Goal: Task Accomplishment & Management: Use online tool/utility

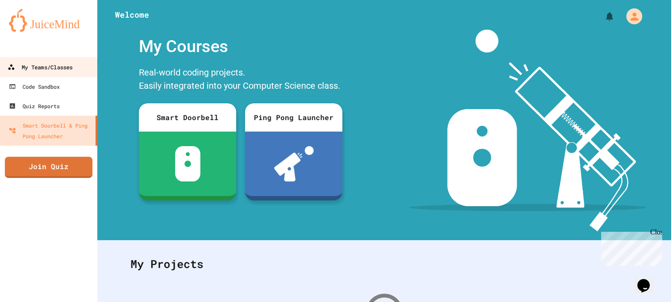
click at [68, 69] on div "My Teams/Classes" at bounding box center [40, 67] width 65 height 11
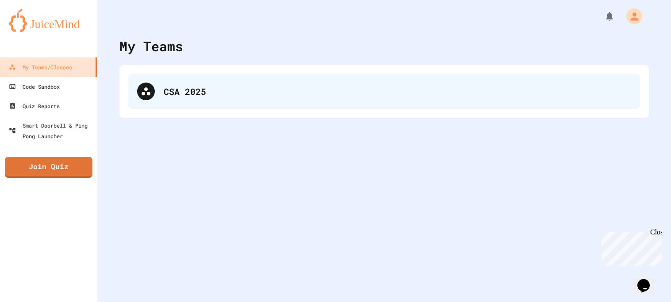
click at [178, 99] on div "CSA 2025" at bounding box center [384, 91] width 512 height 35
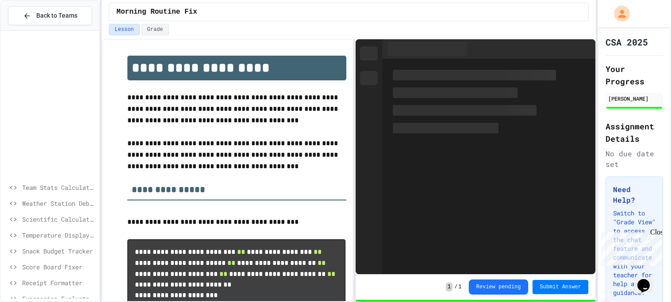
scroll to position [172, 0]
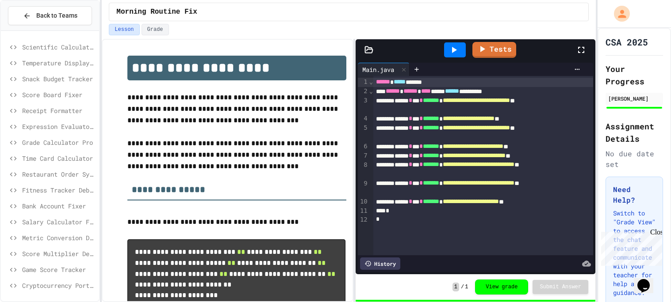
click at [50, 288] on span "Cryptocurrency Portfolio Debugger" at bounding box center [58, 285] width 73 height 9
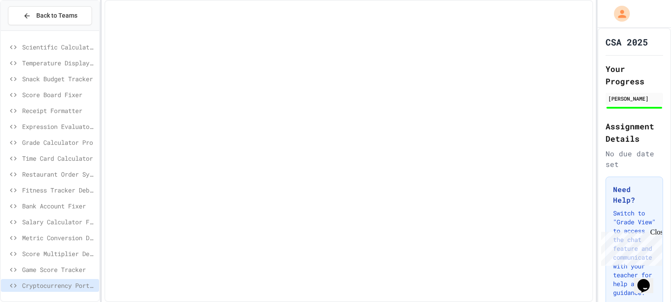
scroll to position [165, 0]
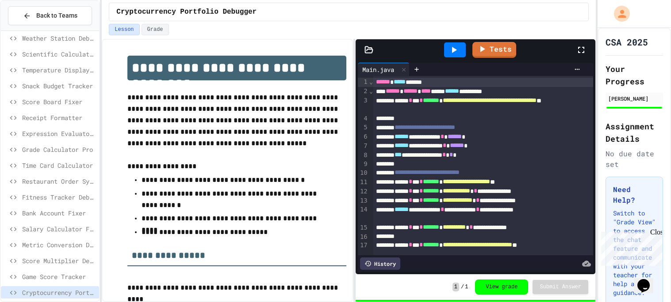
click at [49, 282] on div "Game Score Tracker" at bounding box center [50, 277] width 98 height 13
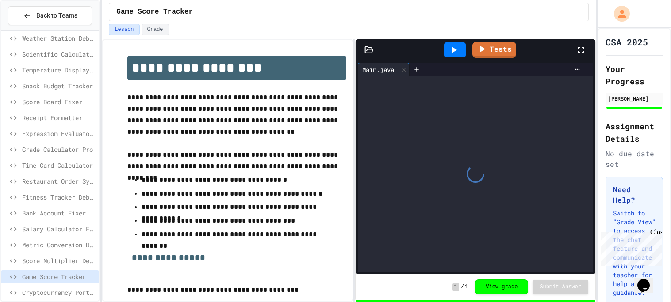
click at [45, 264] on span "Score Multiplier Debug" at bounding box center [58, 260] width 73 height 9
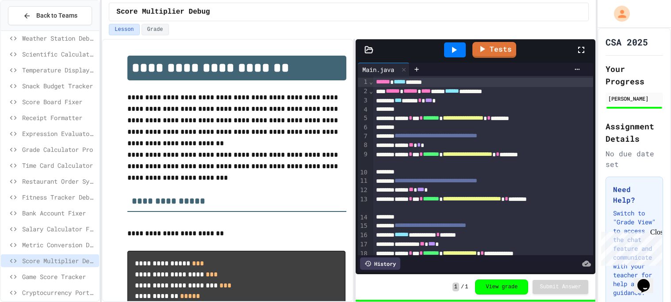
click at [37, 246] on span "Metric Conversion Debugger" at bounding box center [58, 245] width 73 height 9
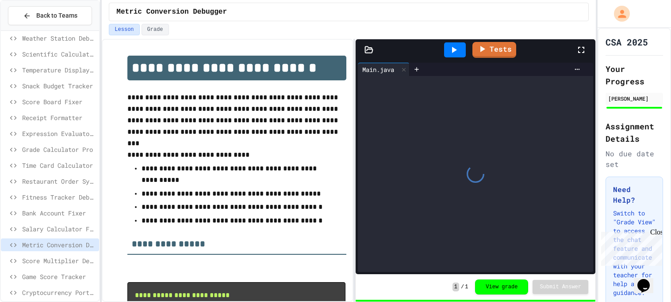
click at [33, 229] on span "Salary Calculator Fixer" at bounding box center [58, 229] width 73 height 9
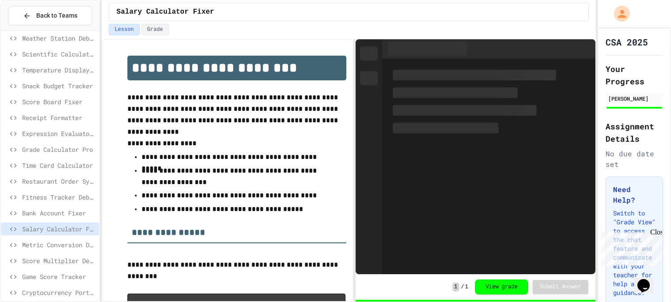
click at [33, 209] on span "Bank Account Fixer" at bounding box center [58, 213] width 73 height 9
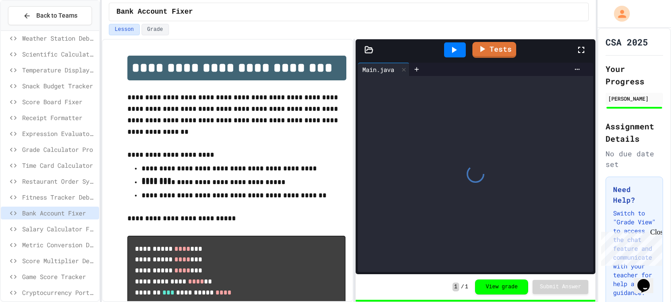
click at [30, 193] on span "Fitness Tracker Debugger" at bounding box center [58, 197] width 73 height 9
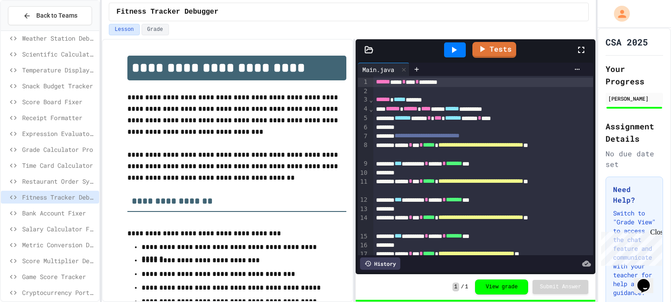
click at [31, 178] on span "Restaurant Order System" at bounding box center [58, 181] width 73 height 9
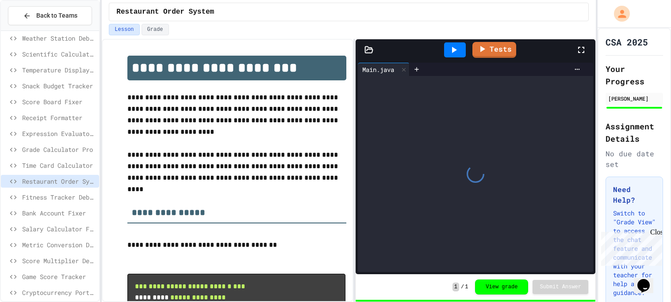
click at [32, 165] on span "Time Card Calculator" at bounding box center [58, 165] width 73 height 9
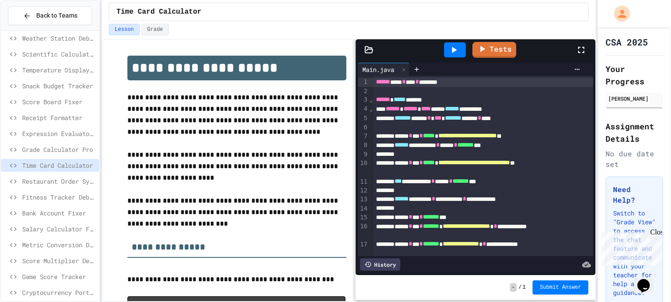
click at [458, 50] on icon at bounding box center [453, 50] width 11 height 11
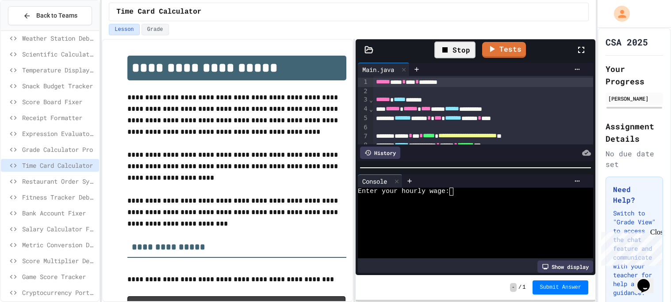
scroll to position [108, 0]
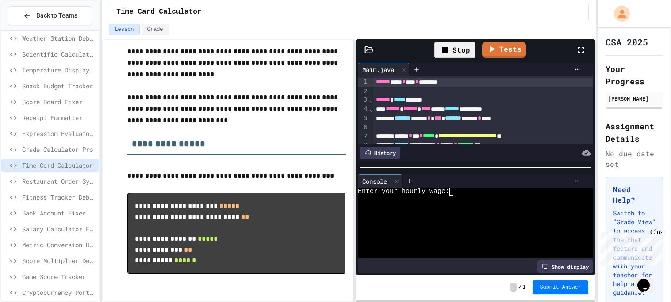
click at [457, 194] on textarea "Terminal input" at bounding box center [455, 192] width 4 height 8
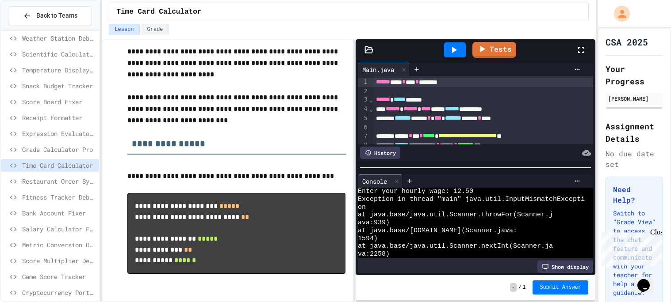
scroll to position [0, 0]
click at [478, 194] on div "Enter your hourly wage: 12.50" at bounding box center [471, 192] width 227 height 8
click at [400, 180] on icon at bounding box center [397, 182] width 6 height 6
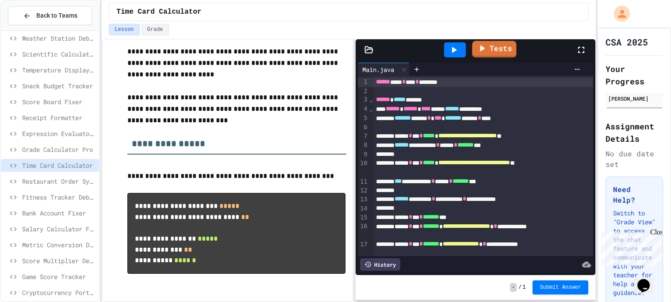
click at [500, 52] on link "Tests" at bounding box center [494, 49] width 44 height 17
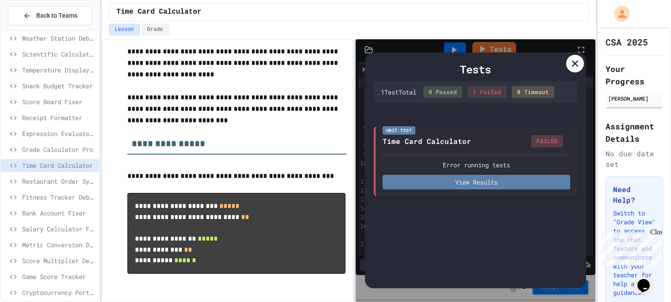
click at [485, 182] on button "View Results" at bounding box center [476, 182] width 187 height 15
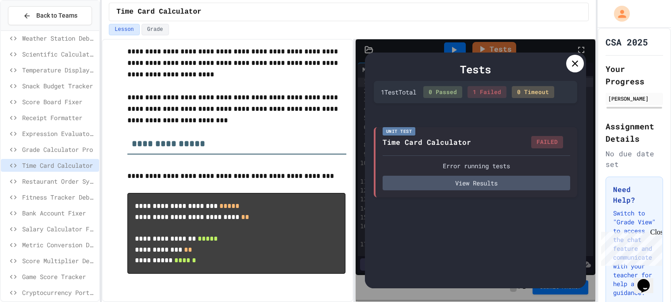
click at [566, 68] on div "Tests" at bounding box center [475, 69] width 203 height 16
click at [574, 66] on icon at bounding box center [575, 63] width 11 height 11
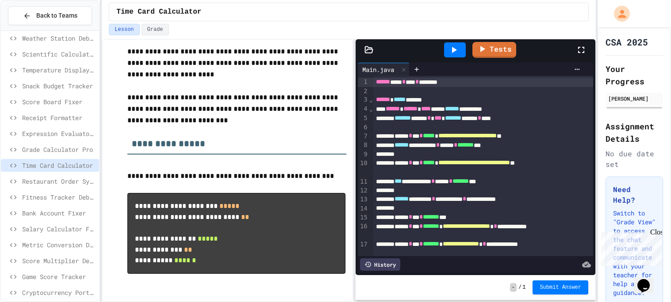
click at [473, 122] on div "******* ***** * *** ******* ******* * ****" at bounding box center [483, 118] width 220 height 9
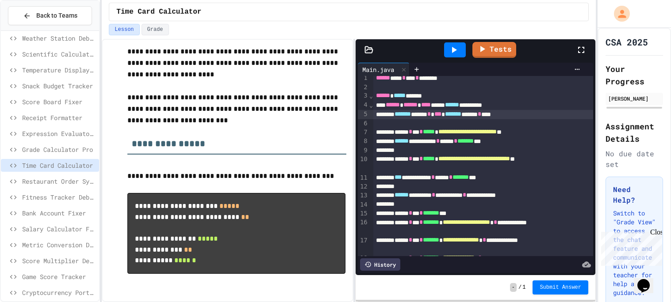
scroll to position [5, 0]
